Goal: Find specific page/section: Find specific page/section

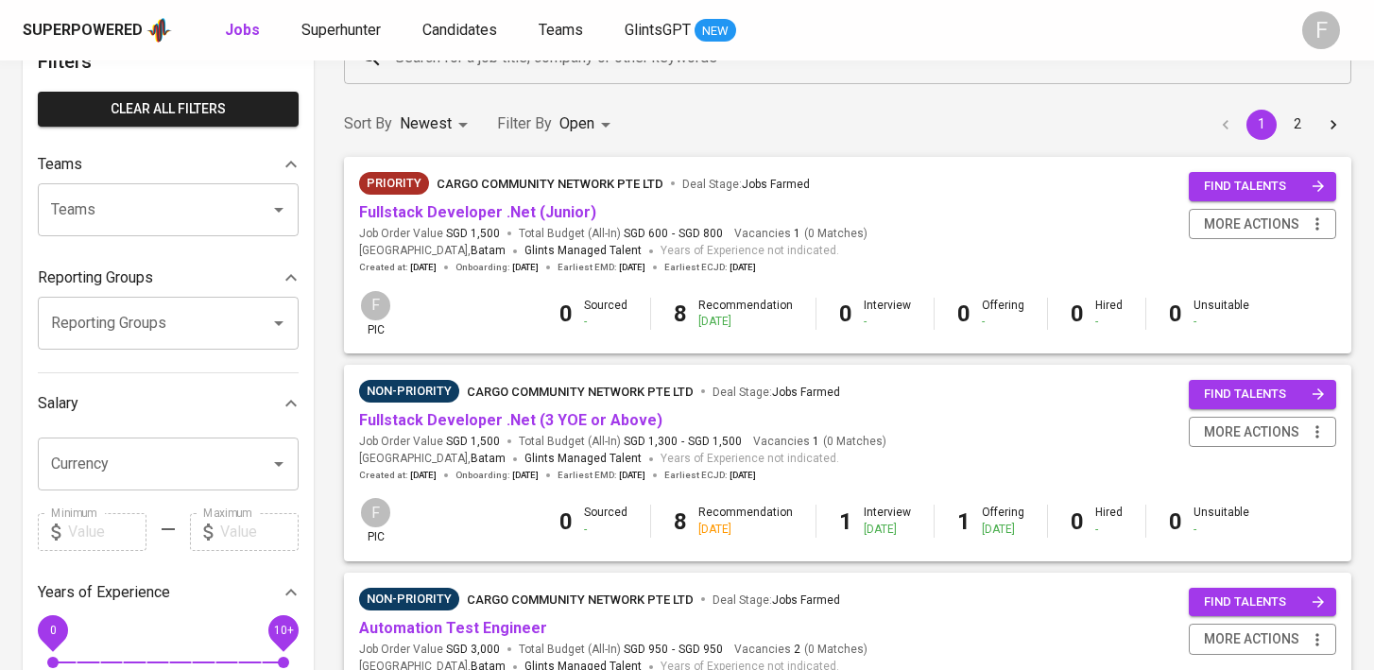
scroll to position [136, 0]
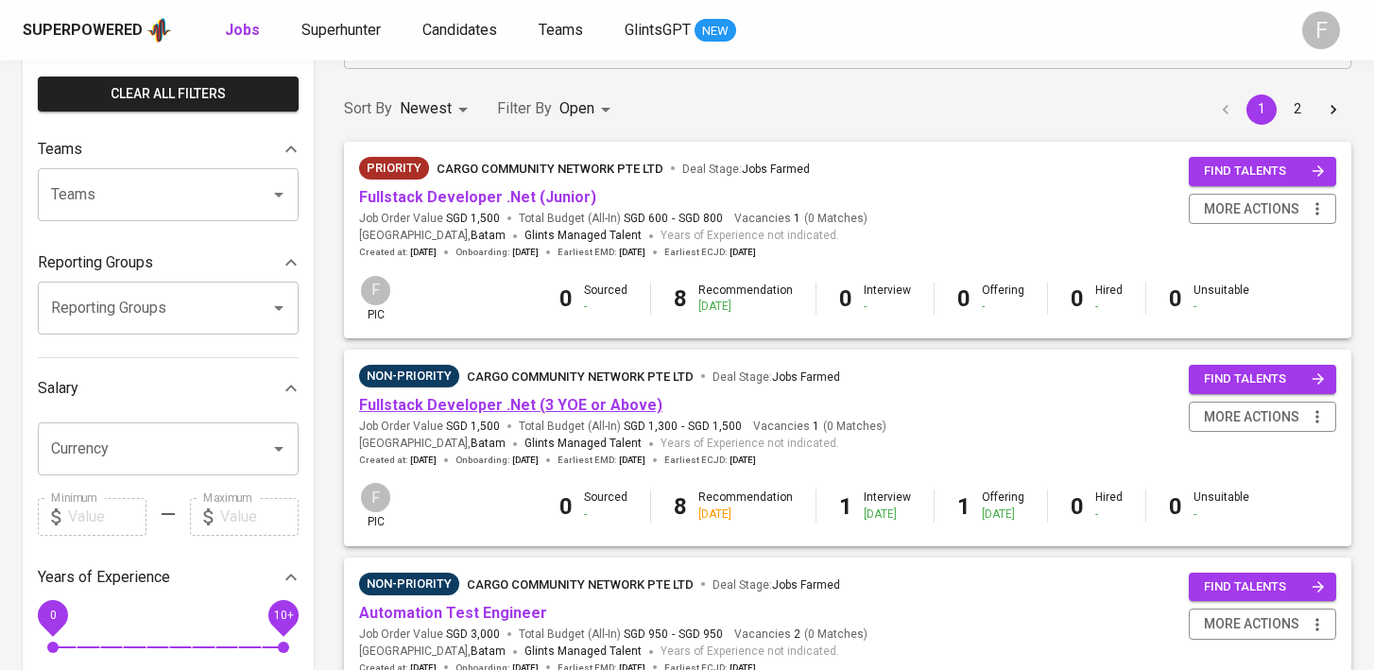
click at [516, 406] on link "Fullstack Developer .Net (3 YOE or Above)" at bounding box center [510, 405] width 303 height 18
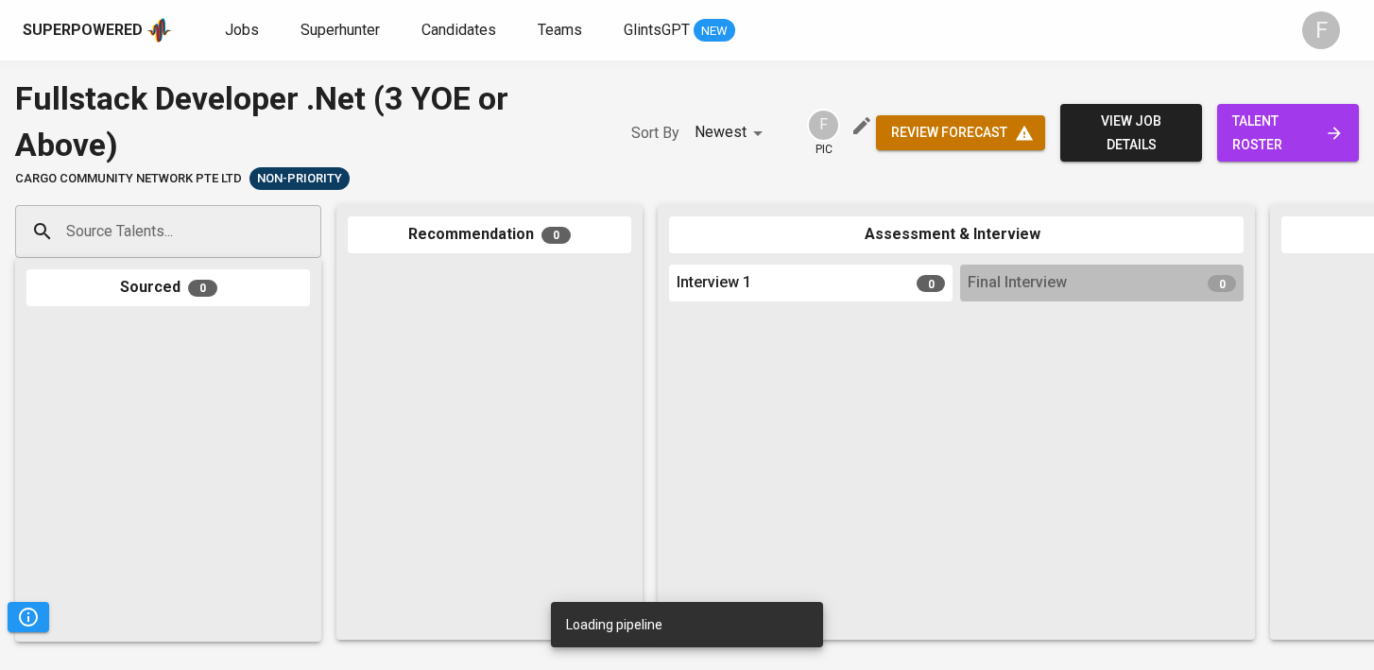
click at [1300, 135] on span "talent roster" at bounding box center [1288, 133] width 112 height 46
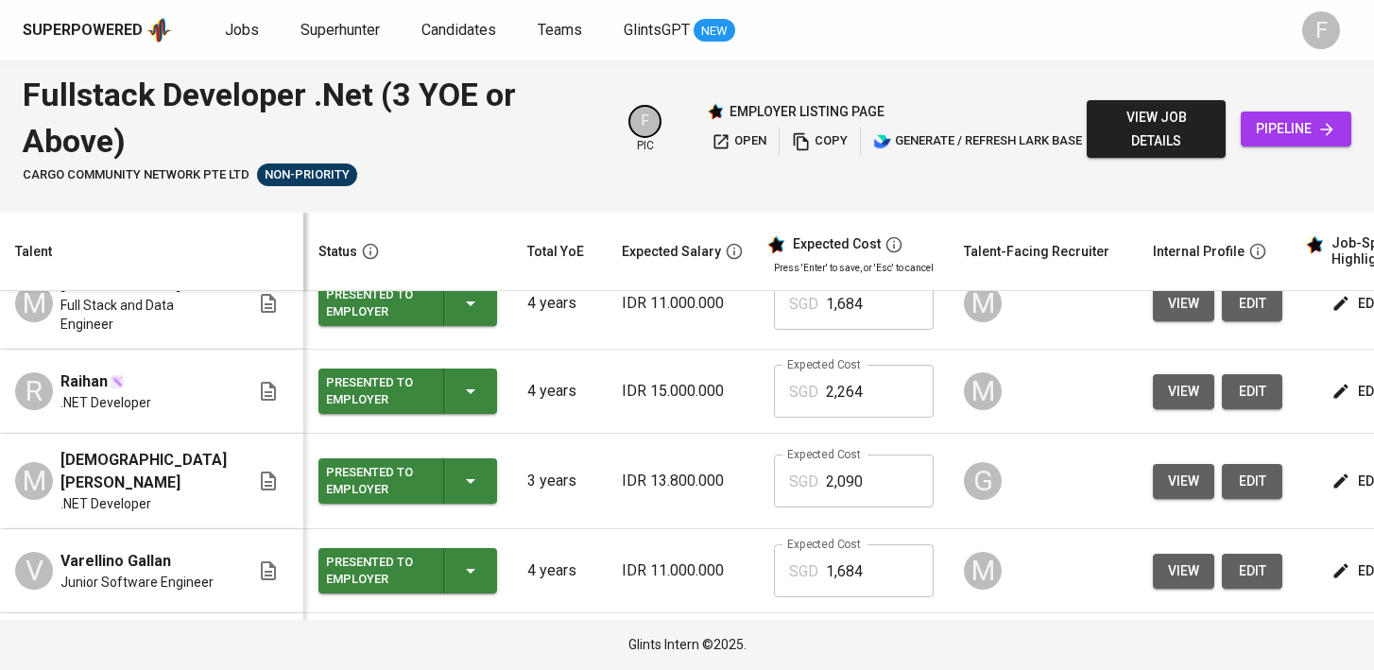
scroll to position [410, 0]
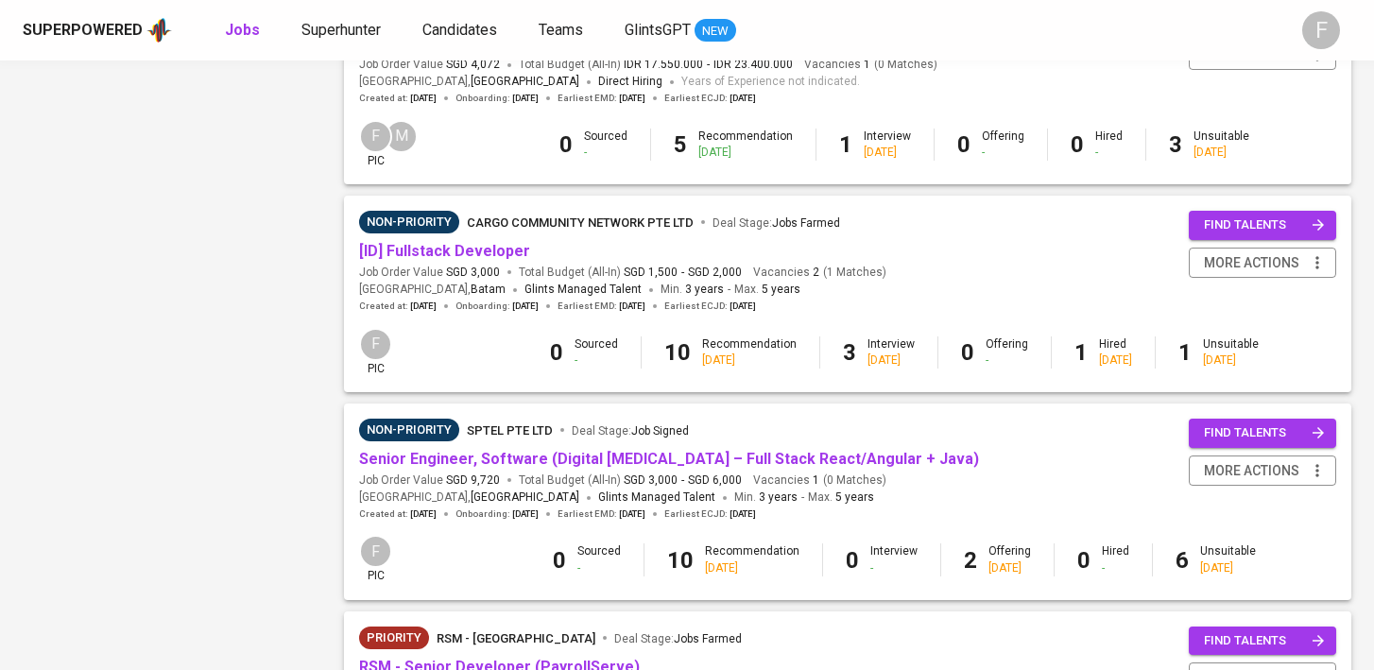
scroll to position [1260, 0]
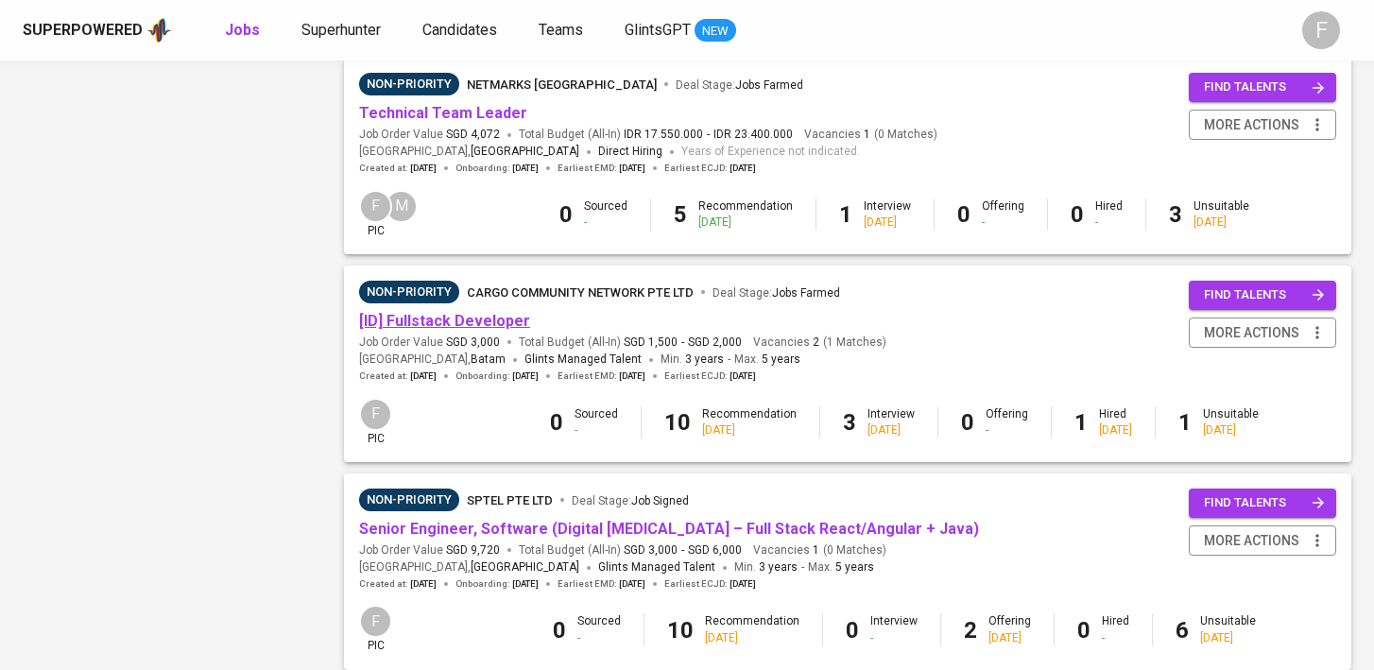
click at [443, 317] on link "[ID] Fullstack Developer" at bounding box center [444, 321] width 171 height 18
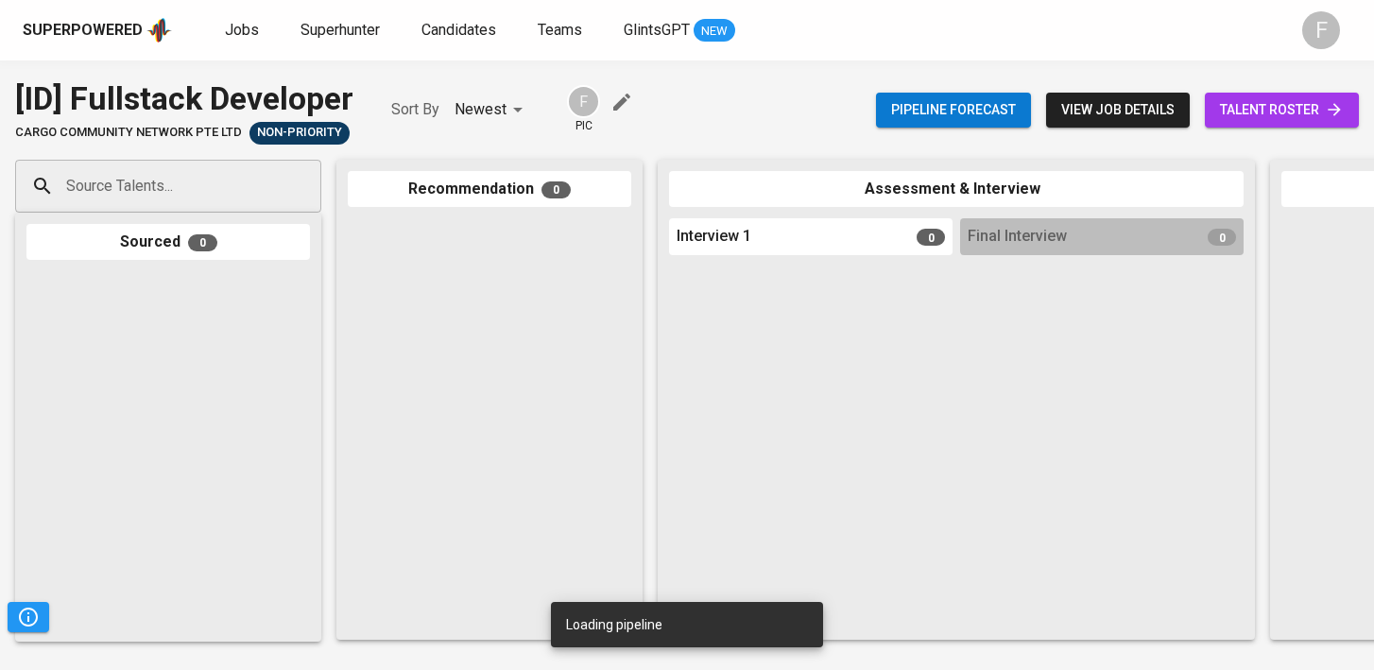
click at [1263, 108] on span "talent roster" at bounding box center [1282, 110] width 124 height 24
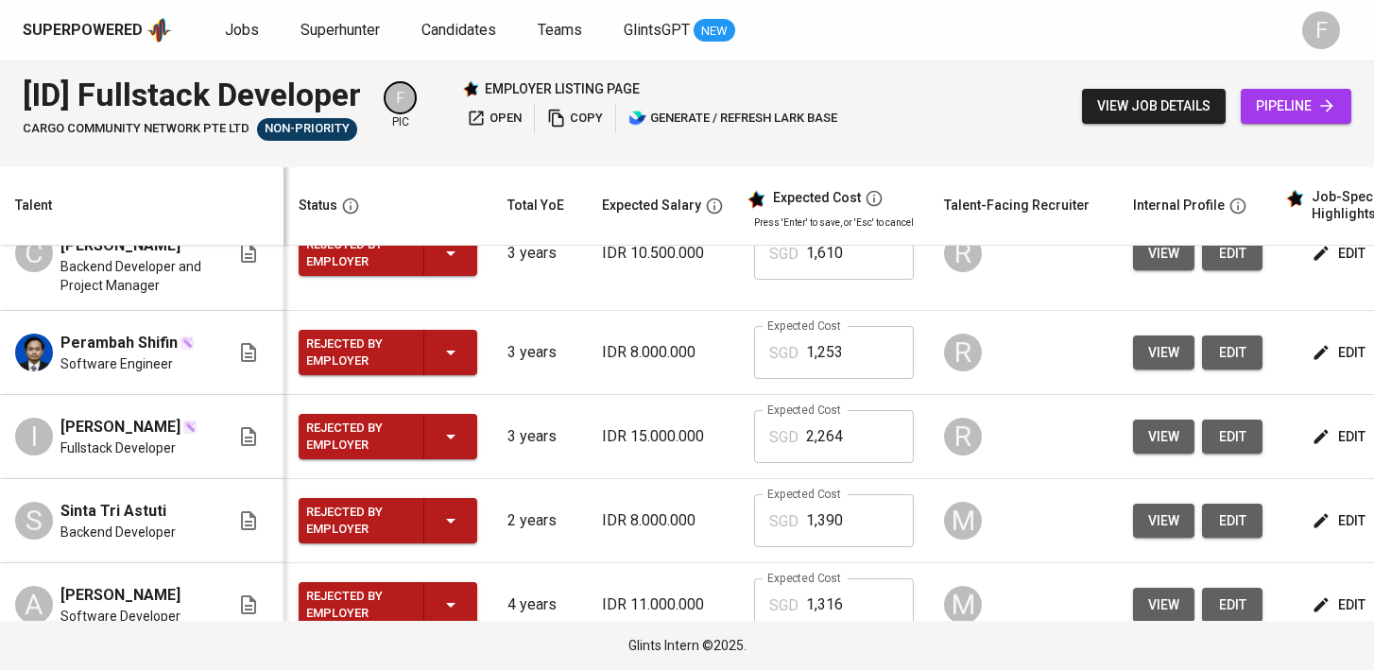
scroll to position [1018, 0]
